Goal: Task Accomplishment & Management: Use online tool/utility

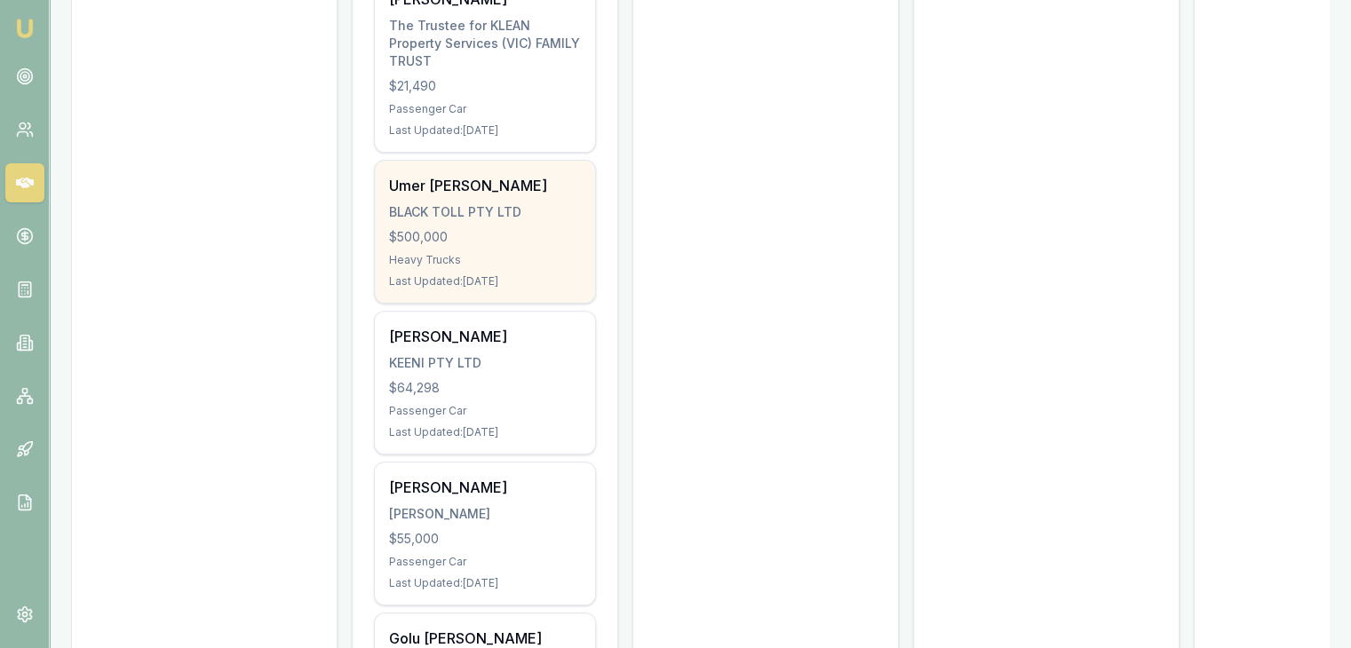
scroll to position [622, 0]
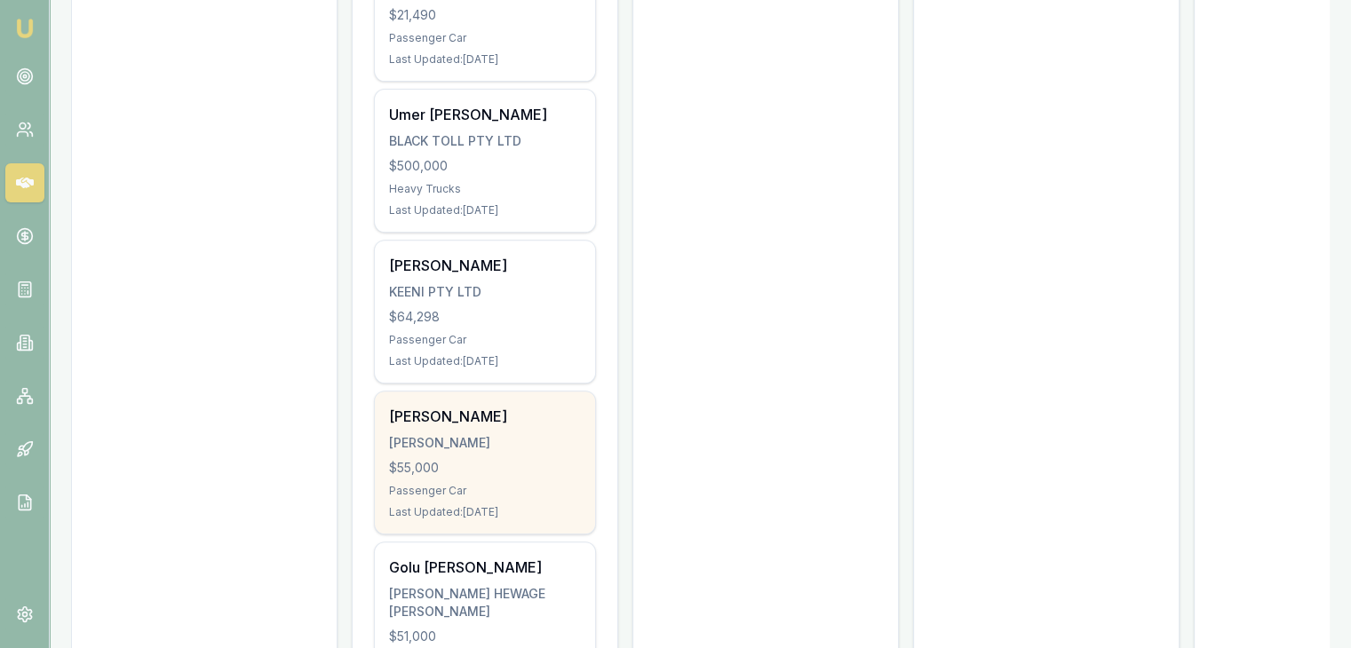
click at [485, 438] on div "Sahil Sharma SHARMA, SAHIL $55,000 Passenger Car Last Updated: 6 days ago" at bounding box center [485, 463] width 220 height 142
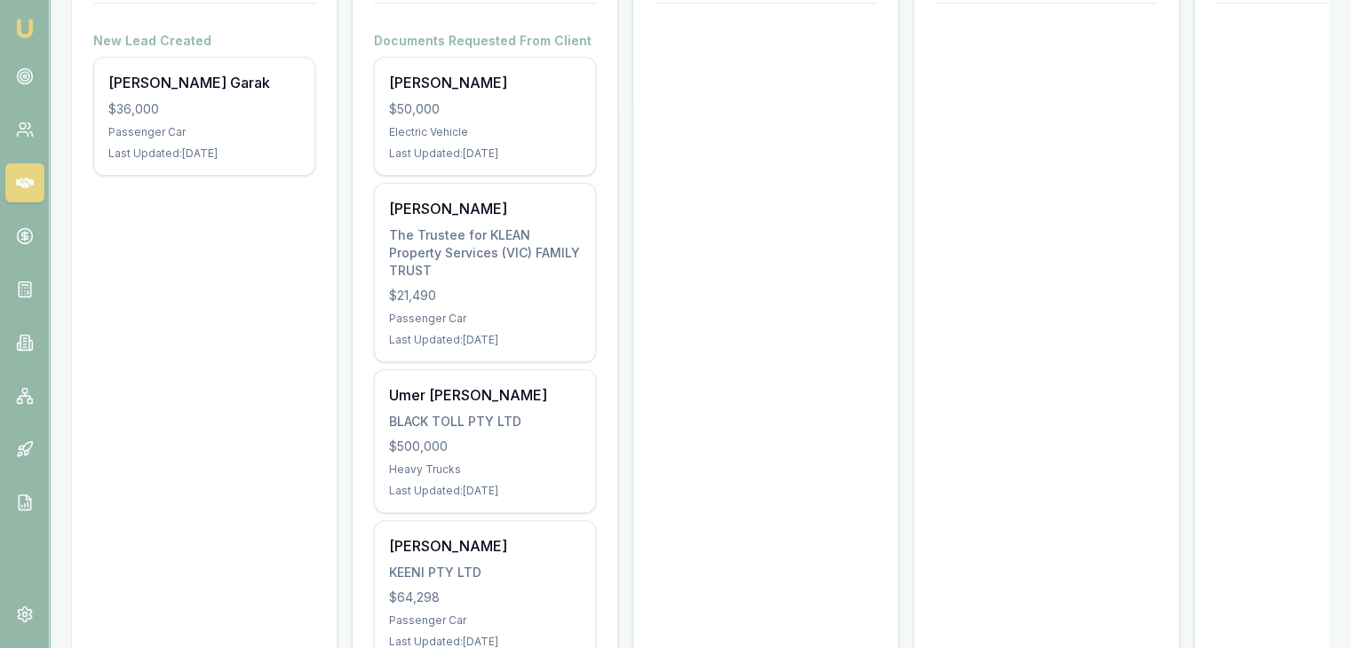
scroll to position [266, 0]
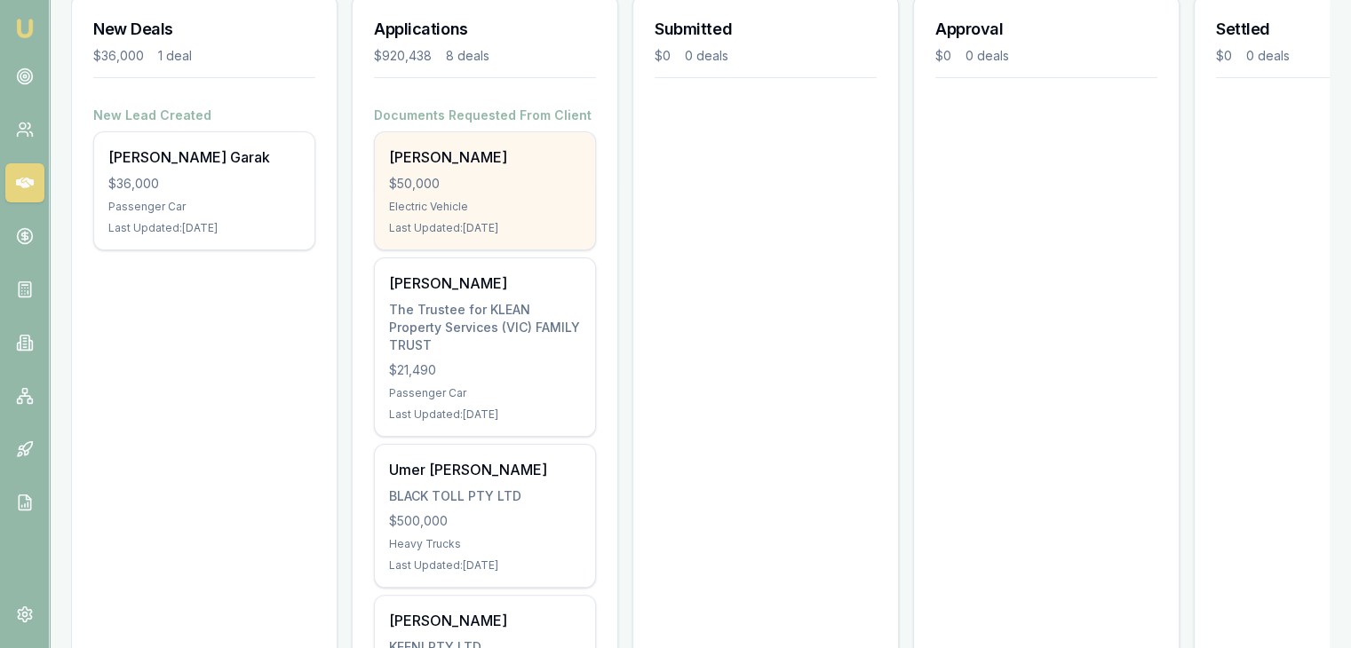
click at [485, 178] on div "$50,000" at bounding box center [485, 184] width 192 height 18
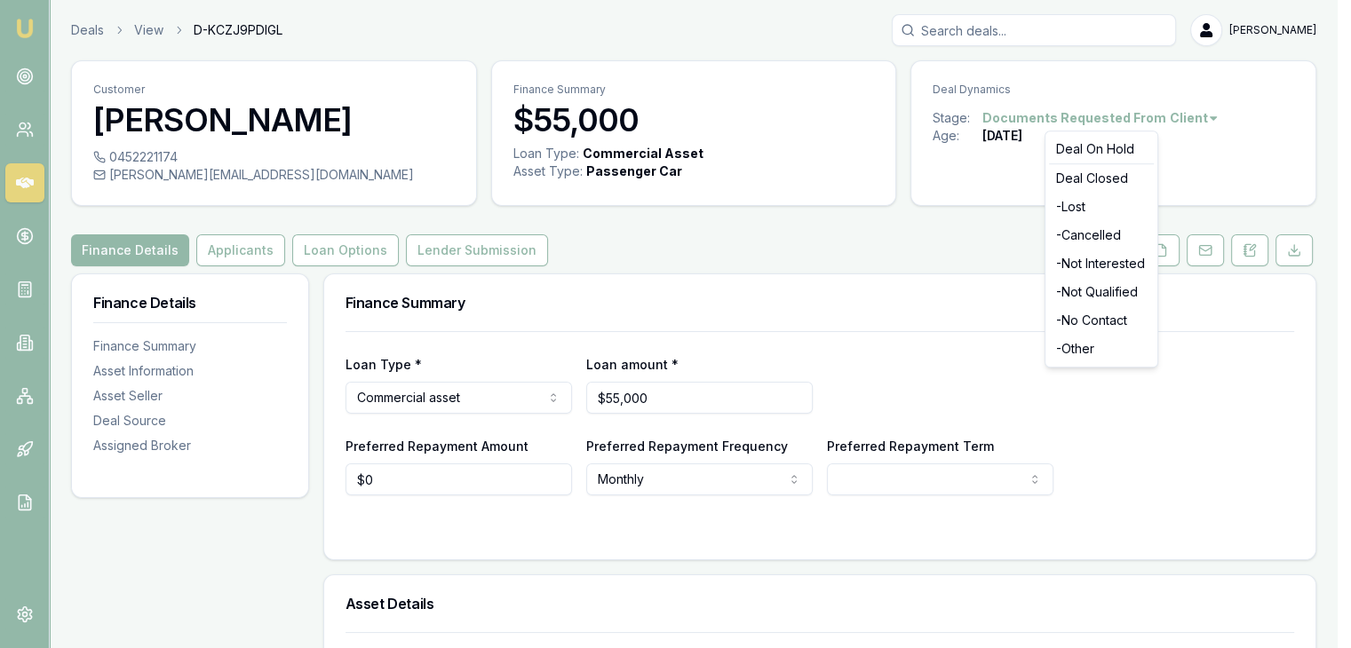
click at [1171, 116] on html "Emu Broker Deals View D-KCZJ9PDIGL Pinkesh Patel Toggle Menu Customer Sahil Sha…" at bounding box center [675, 324] width 1351 height 648
drag, startPoint x: 1100, startPoint y: 237, endPoint x: 1092, endPoint y: 247, distance: 12.6
click at [1098, 241] on div "- Cancelled" at bounding box center [1101, 235] width 105 height 28
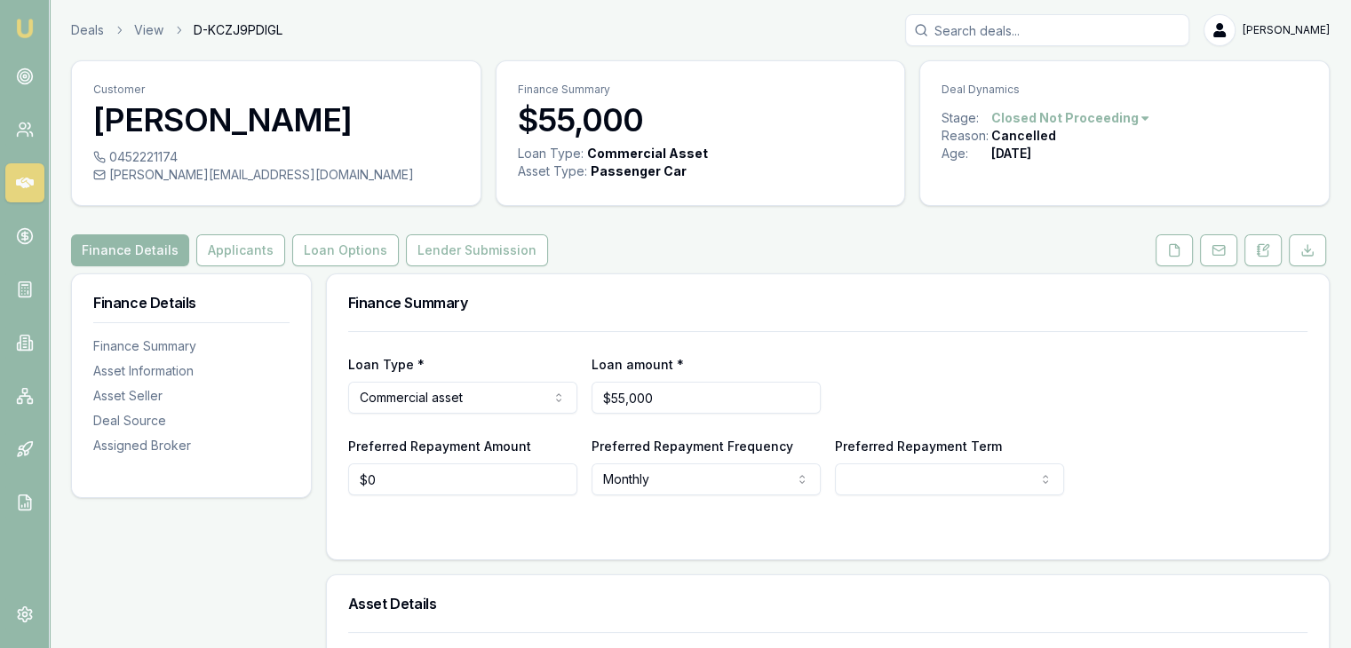
click at [32, 16] on link "Emu Broker" at bounding box center [25, 28] width 28 height 28
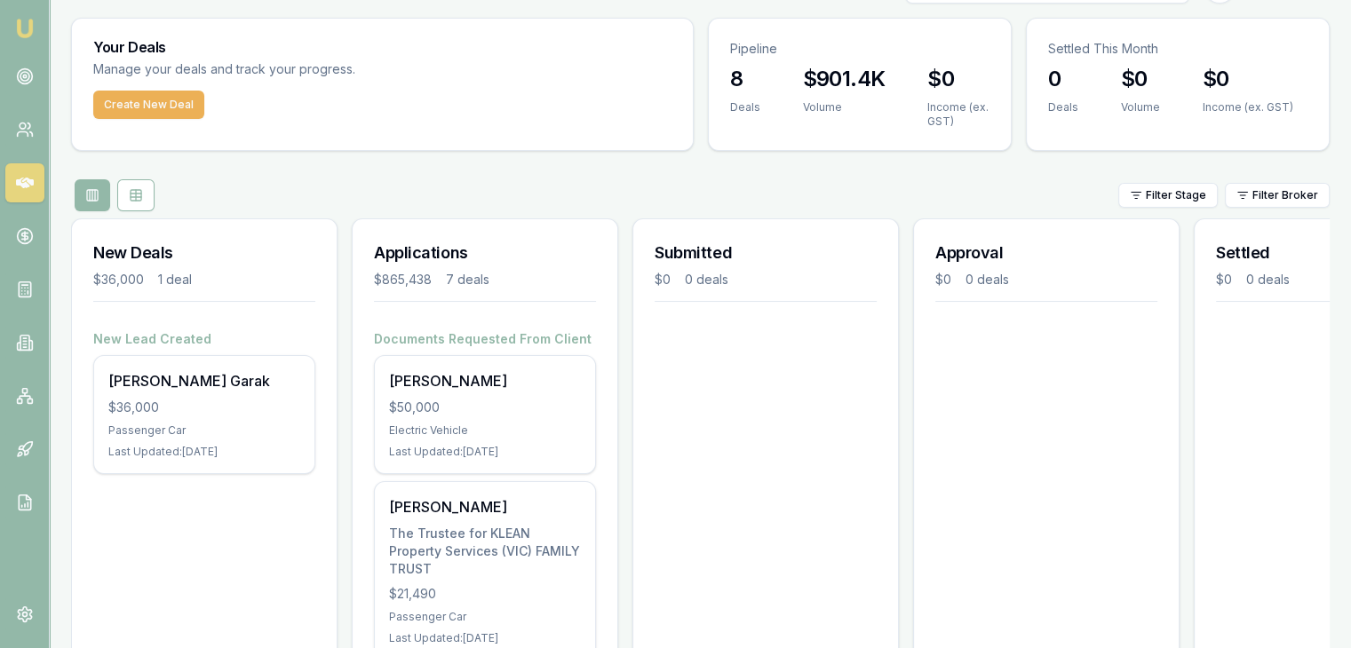
scroll to position [32, 0]
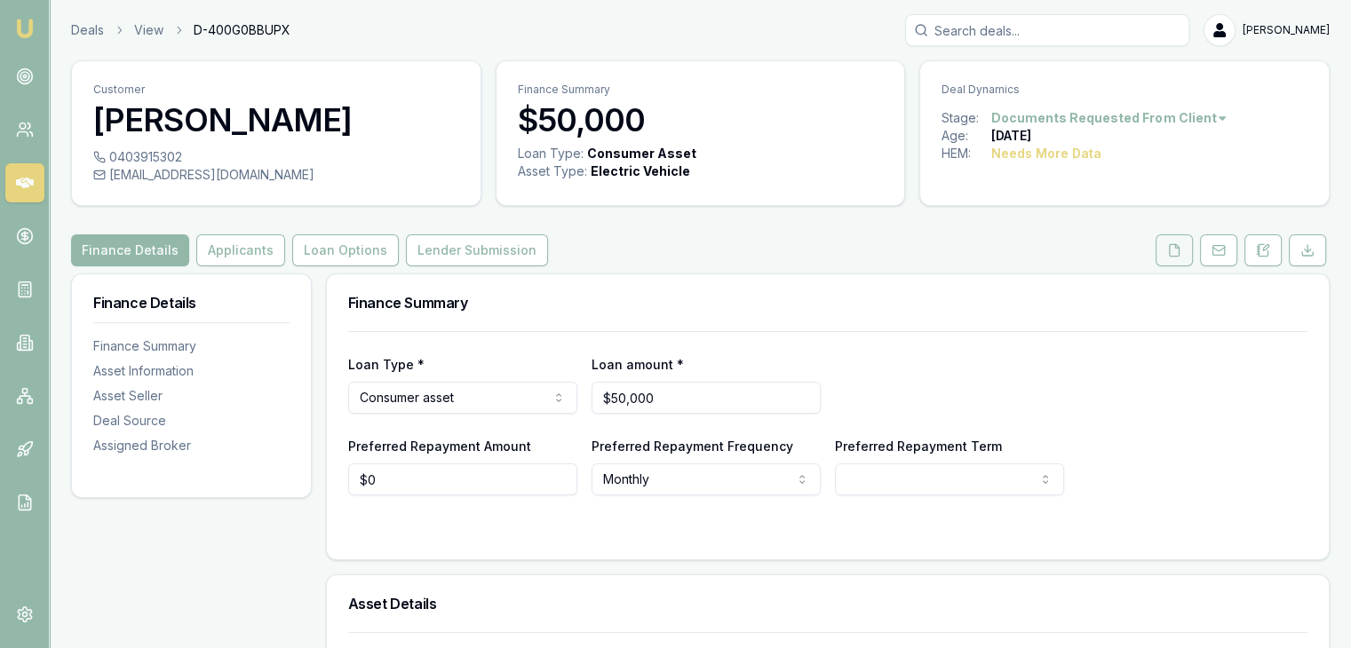
click at [1171, 250] on icon at bounding box center [1174, 250] width 14 height 14
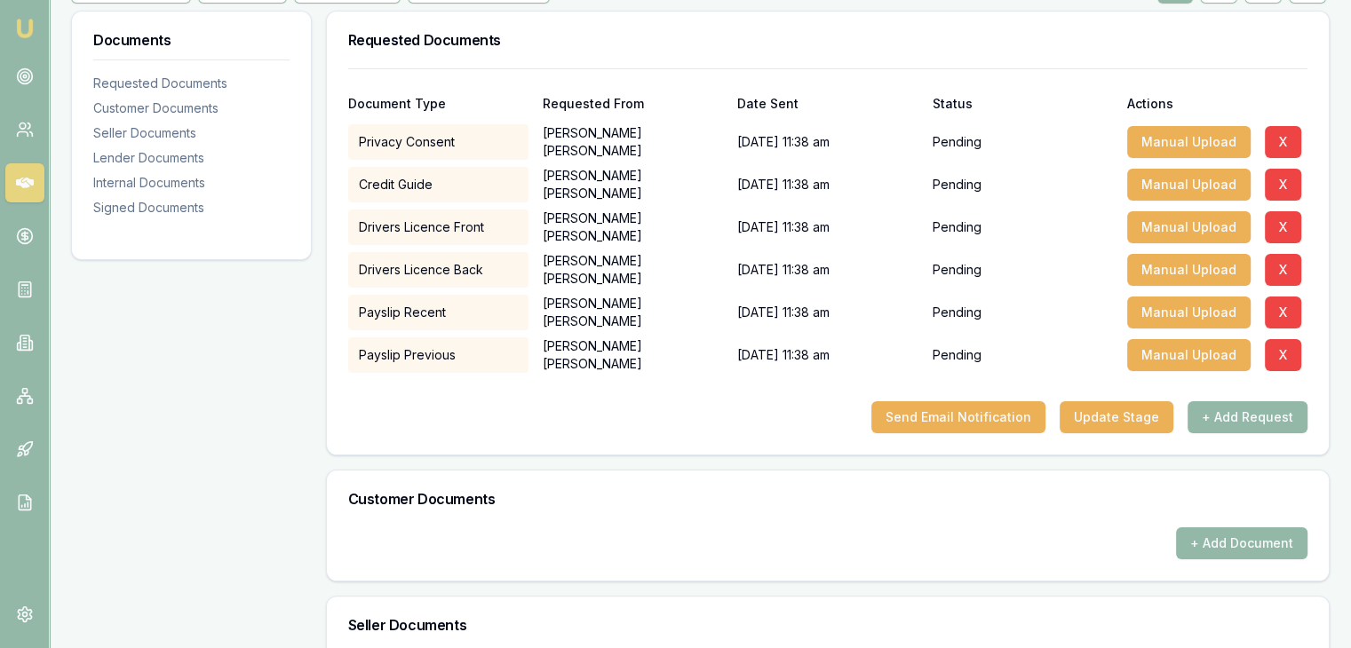
scroll to position [266, 0]
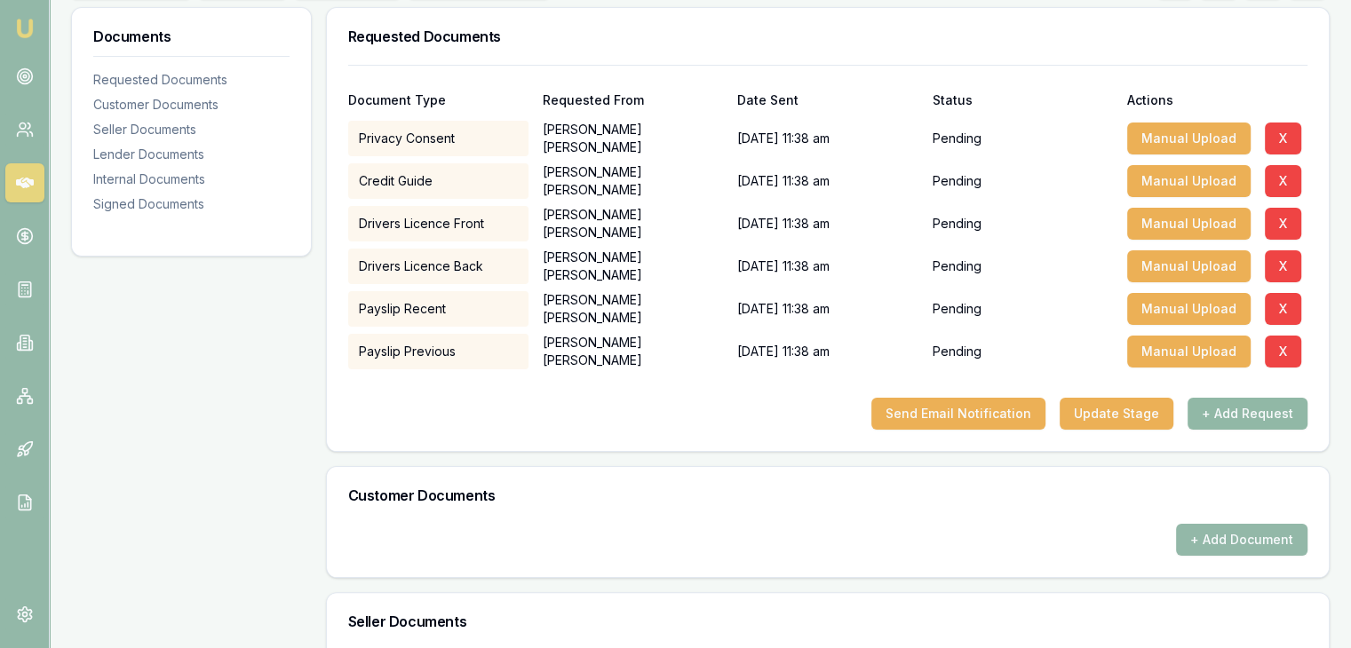
click at [1211, 408] on button "+ Add Request" at bounding box center [1247, 414] width 120 height 32
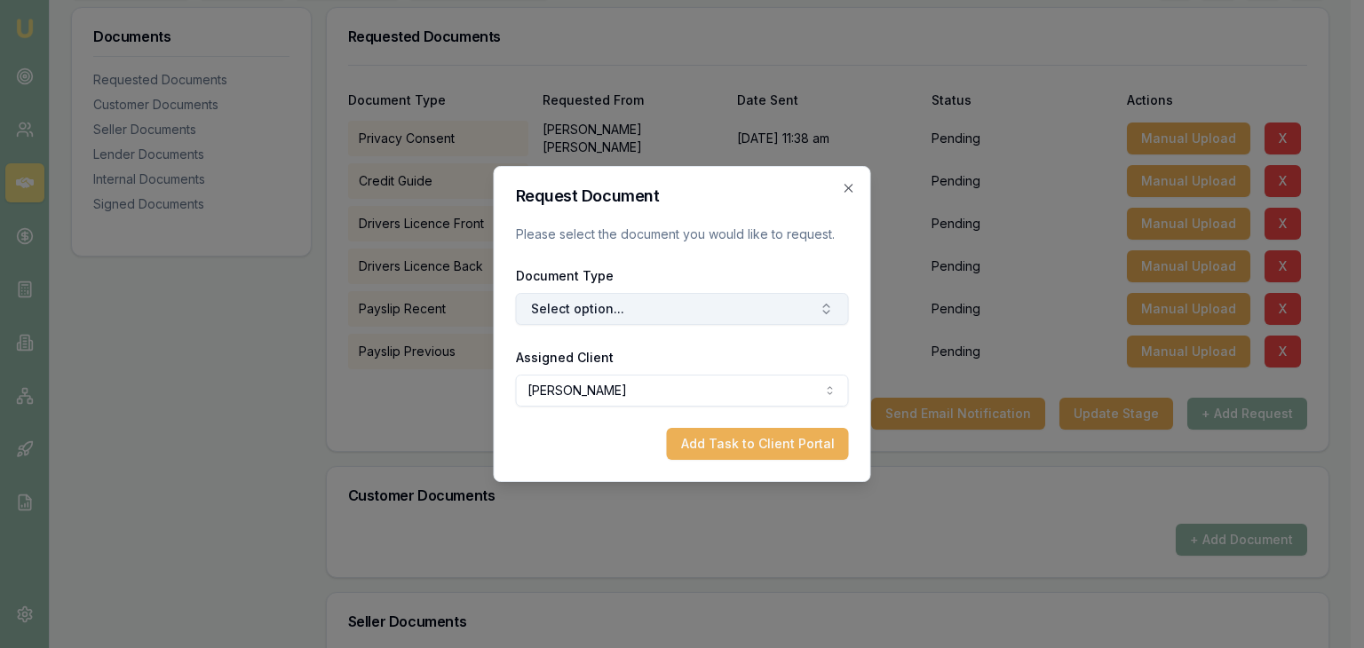
click at [832, 312] on icon "button" at bounding box center [827, 309] width 14 height 14
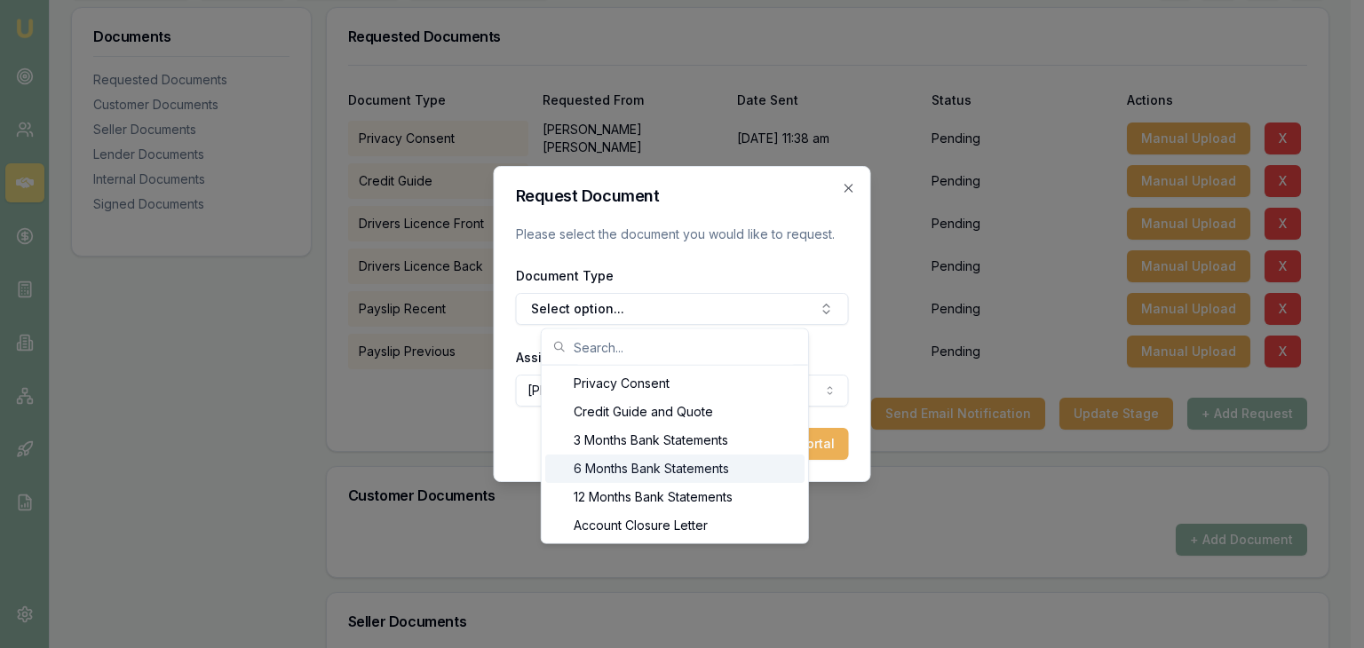
click at [706, 466] on div "6 Months Bank Statements" at bounding box center [674, 469] width 259 height 28
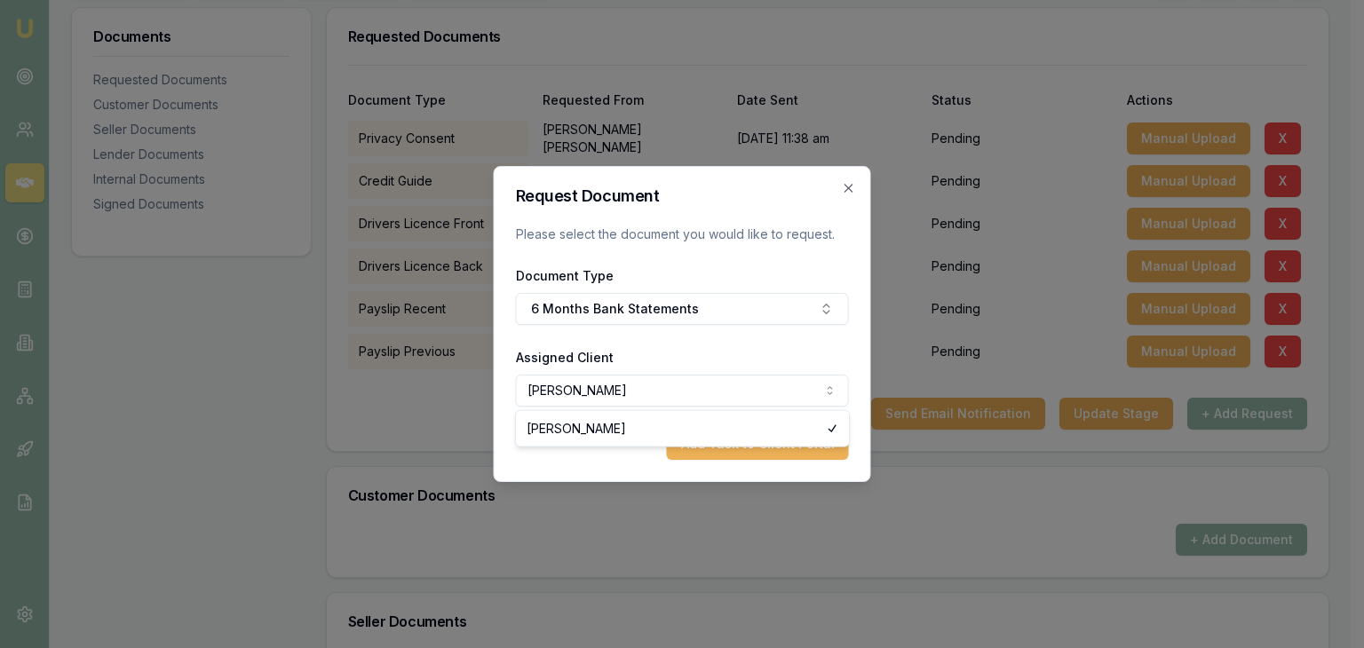
click at [654, 382] on body "Emu Broker Deals View D-400G0BBUPX Pinkesh Patel Toggle Menu Customer Vivian Da…" at bounding box center [675, 58] width 1351 height 648
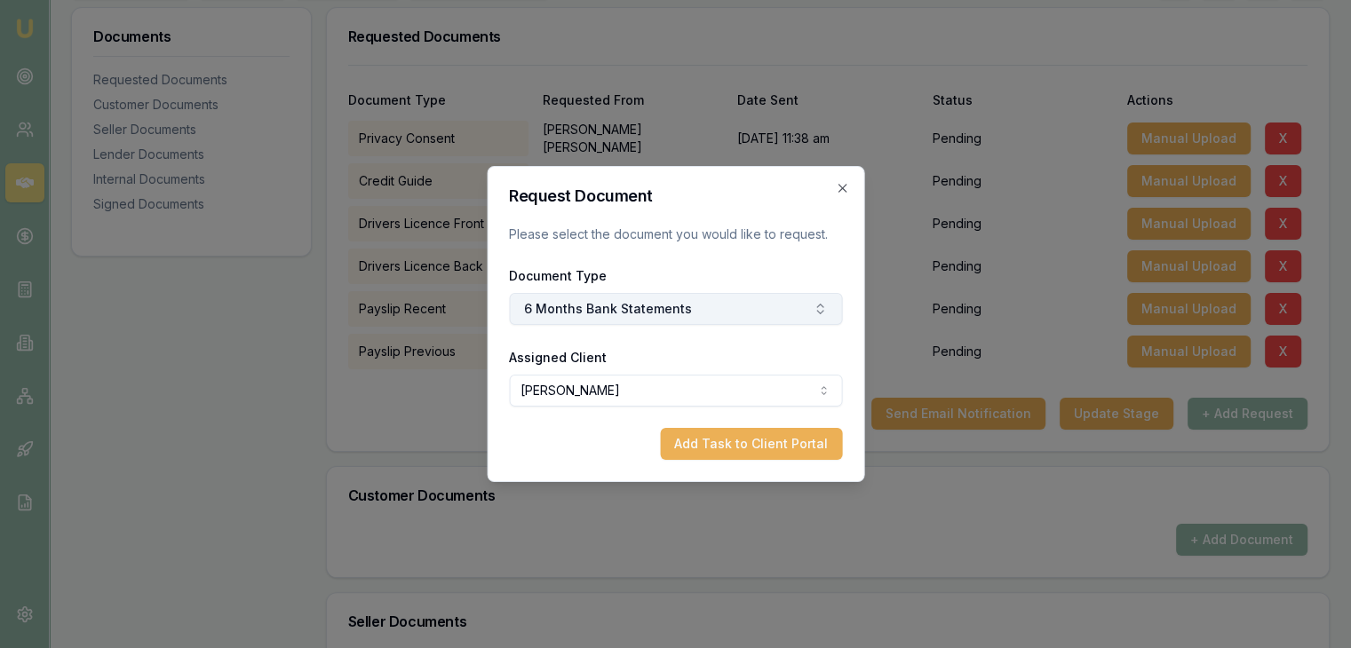
click at [658, 319] on button "6 Months Bank Statements" at bounding box center [675, 309] width 333 height 32
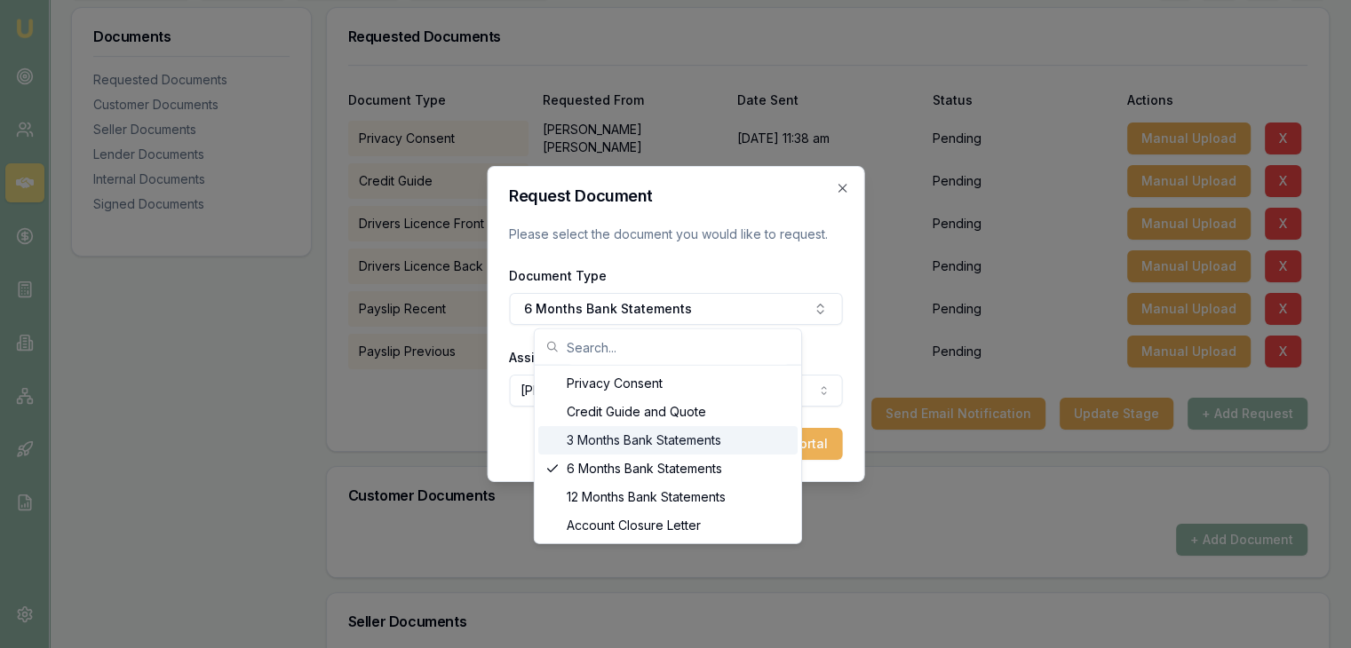
click at [662, 440] on div "3 Months Bank Statements" at bounding box center [667, 440] width 259 height 28
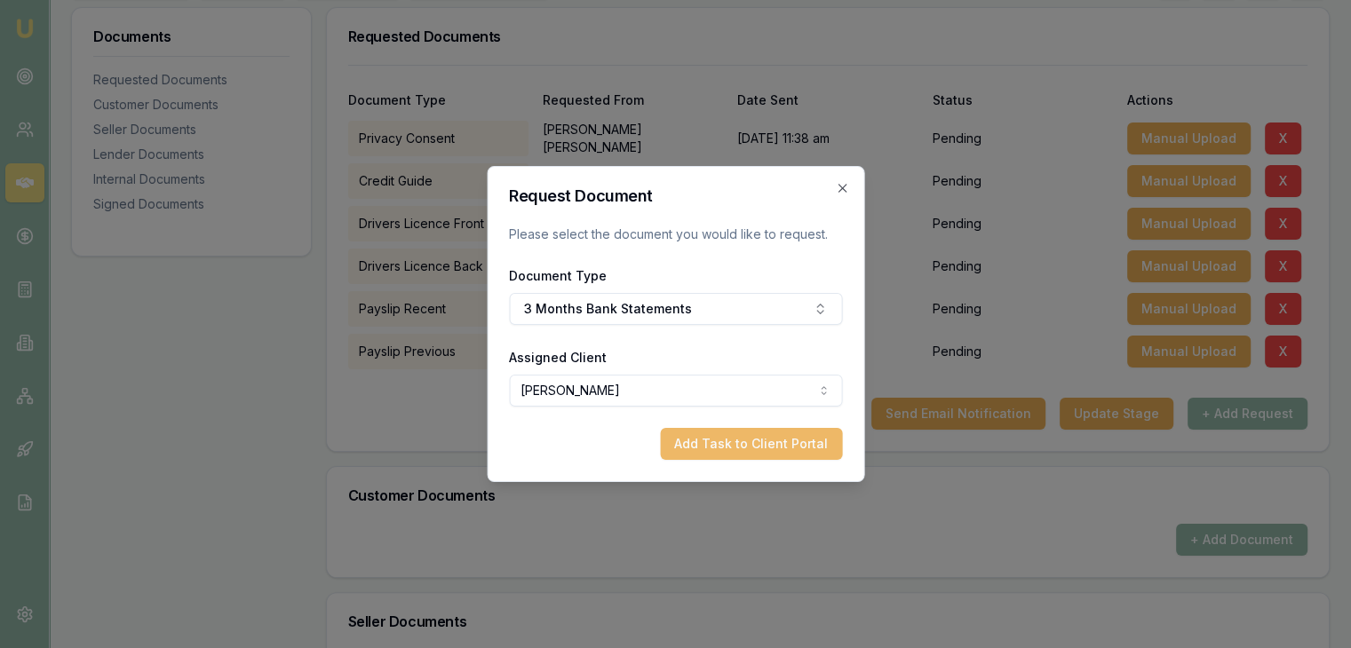
click at [710, 449] on button "Add Task to Client Portal" at bounding box center [751, 444] width 182 height 32
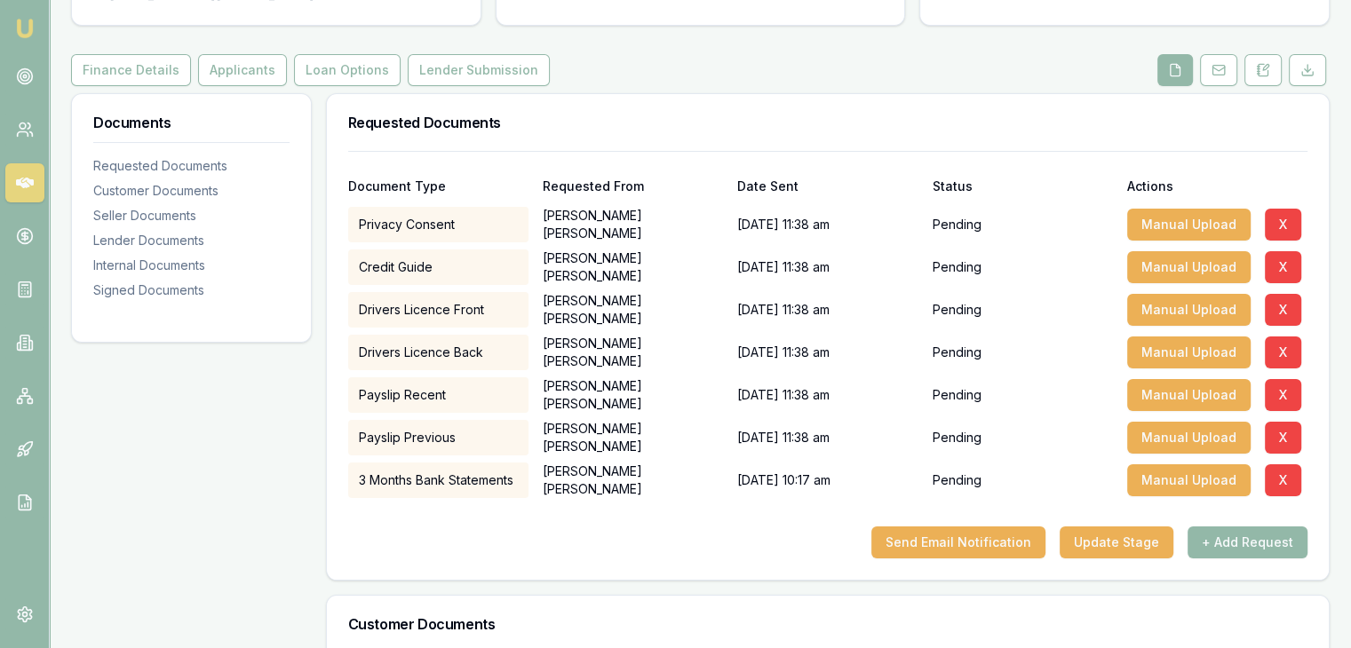
scroll to position [178, 0]
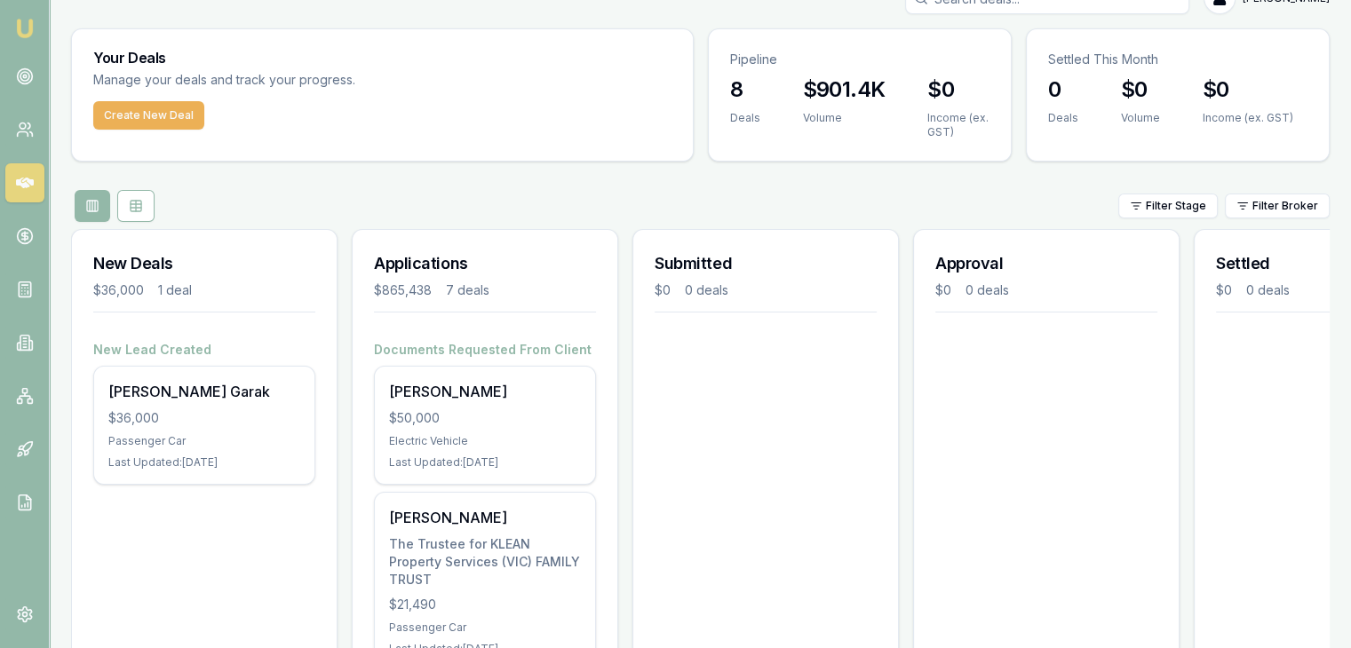
click at [24, 23] on img at bounding box center [24, 28] width 21 height 21
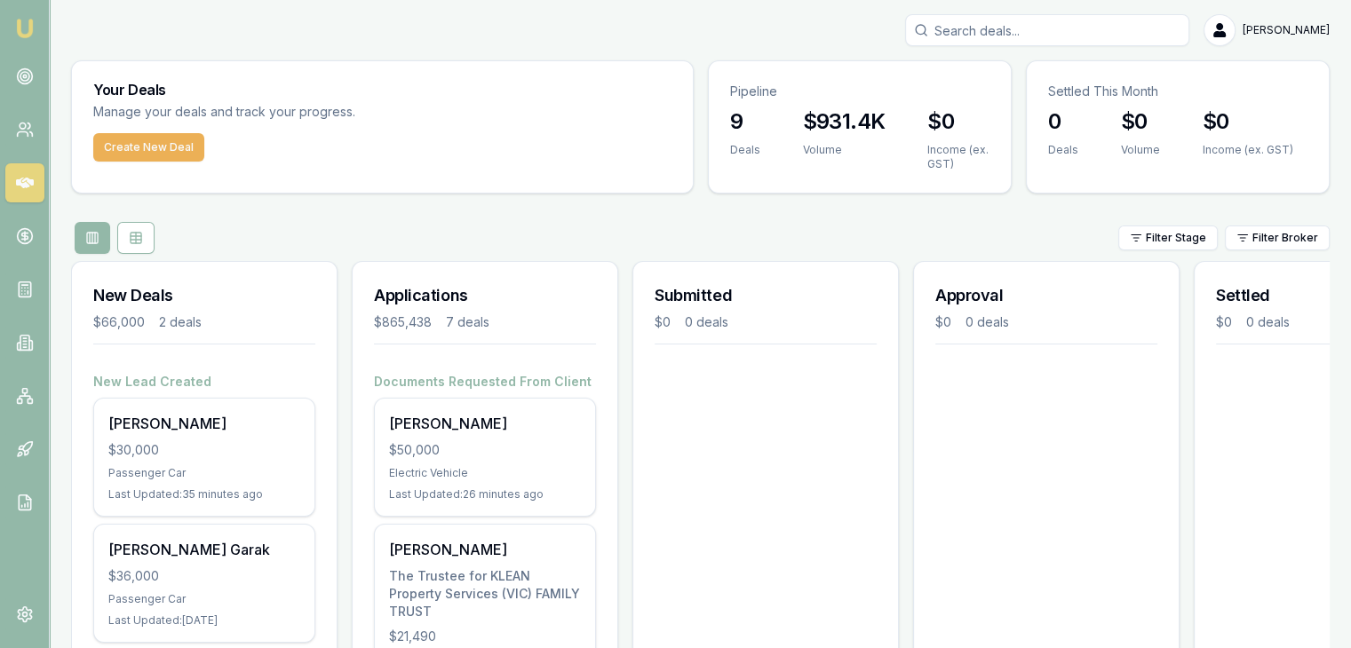
click at [24, 21] on img at bounding box center [24, 28] width 21 height 21
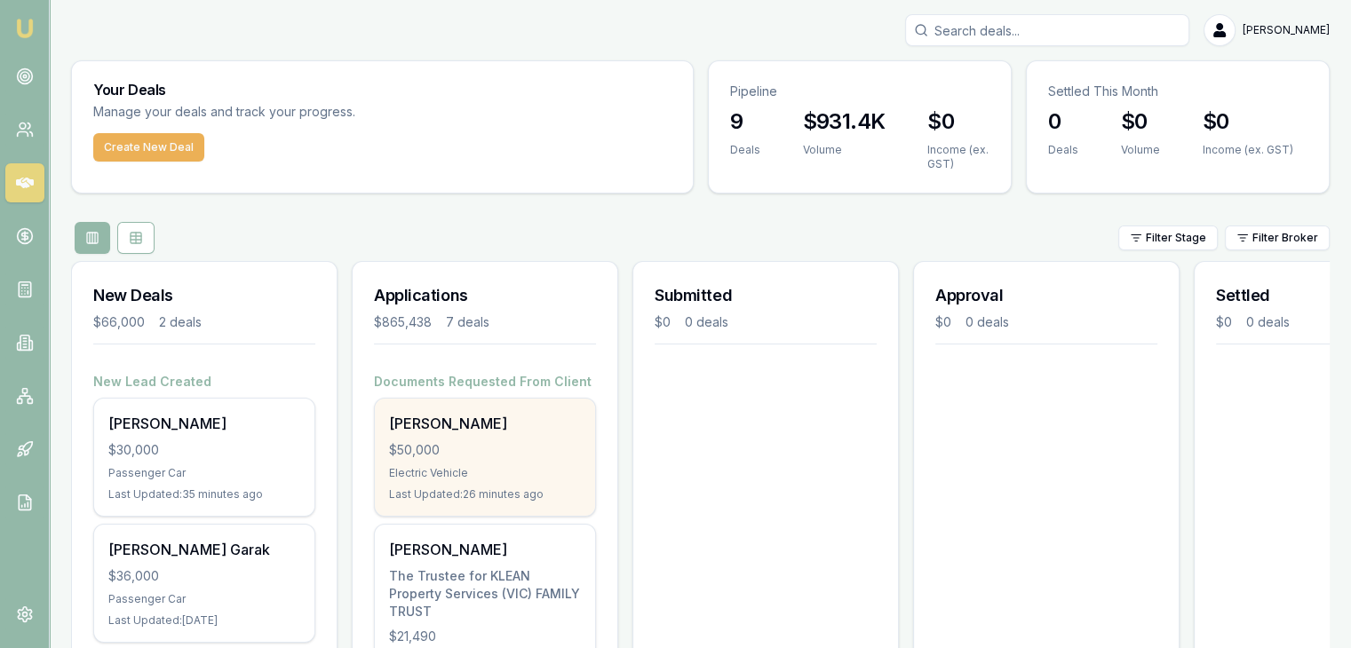
click at [501, 427] on div "[PERSON_NAME]" at bounding box center [485, 423] width 192 height 21
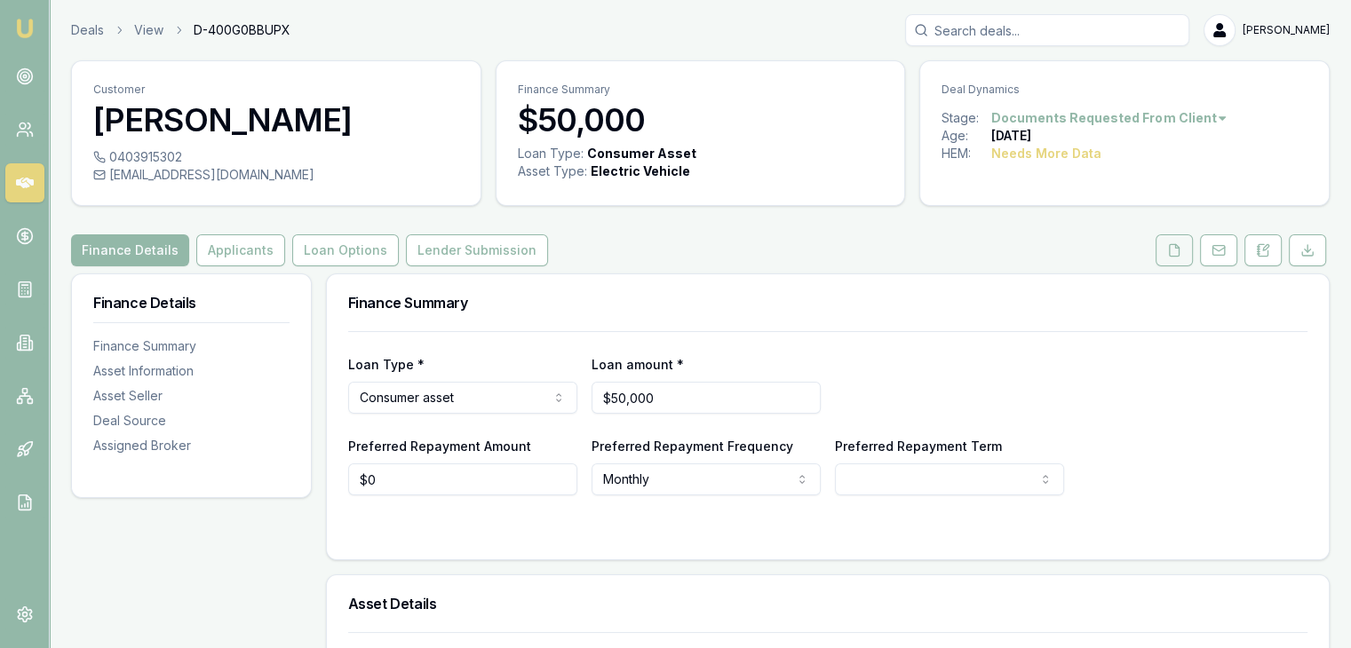
click at [1169, 248] on icon at bounding box center [1174, 250] width 14 height 14
